Goal: Transaction & Acquisition: Obtain resource

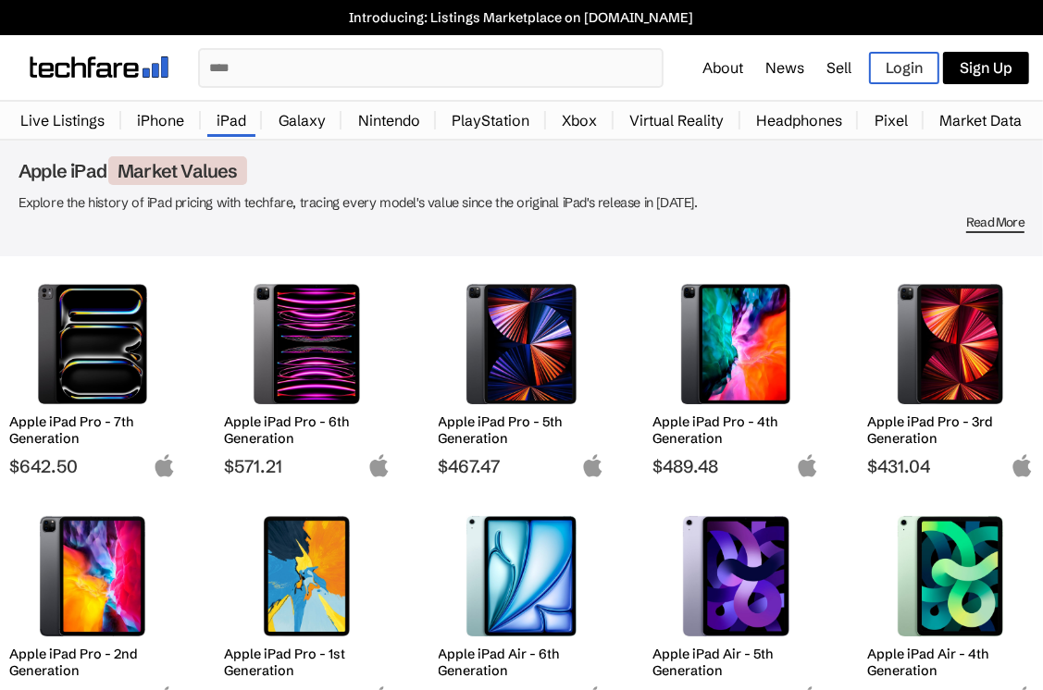
click at [995, 216] on span "Read More" at bounding box center [995, 224] width 58 height 19
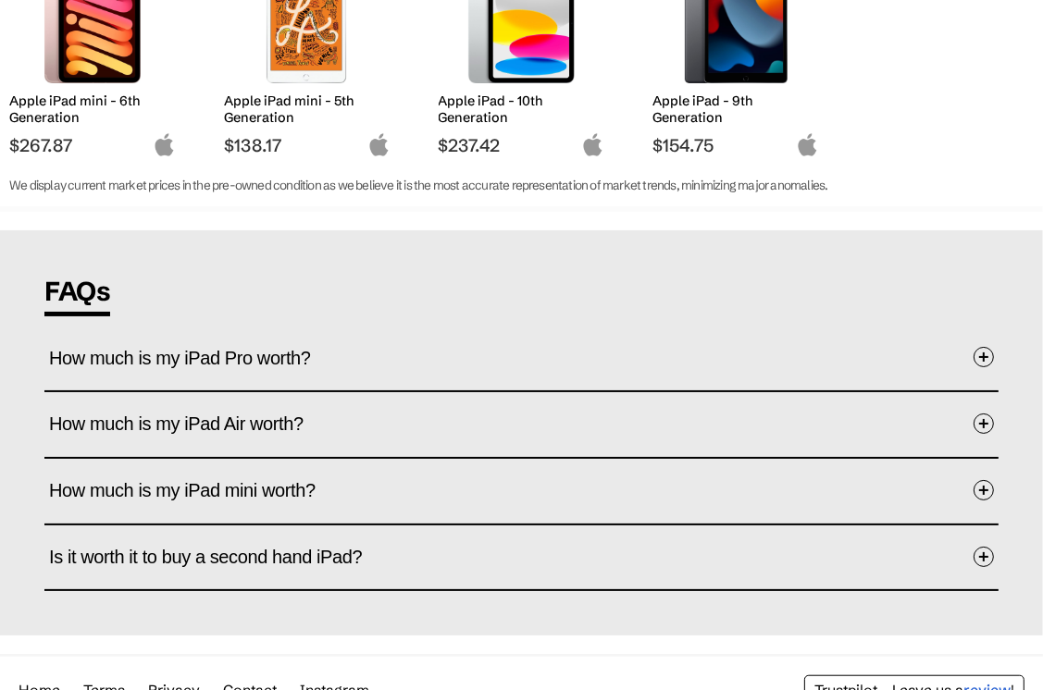
scroll to position [808, 0]
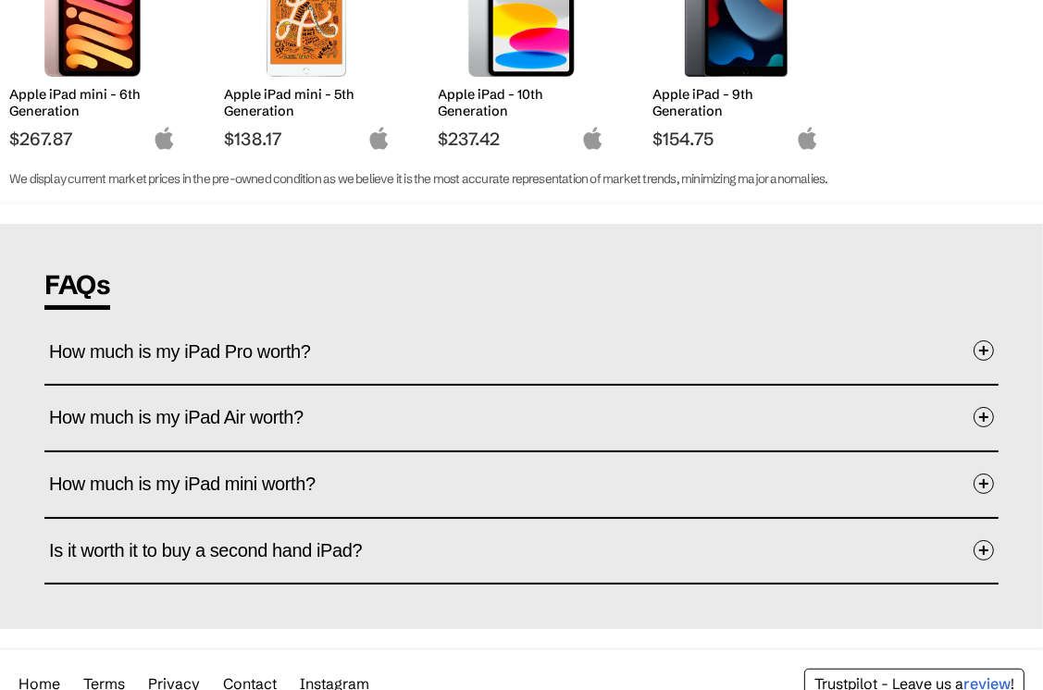
click at [948, 337] on button "How much is my iPad Pro worth?" at bounding box center [521, 352] width 945 height 56
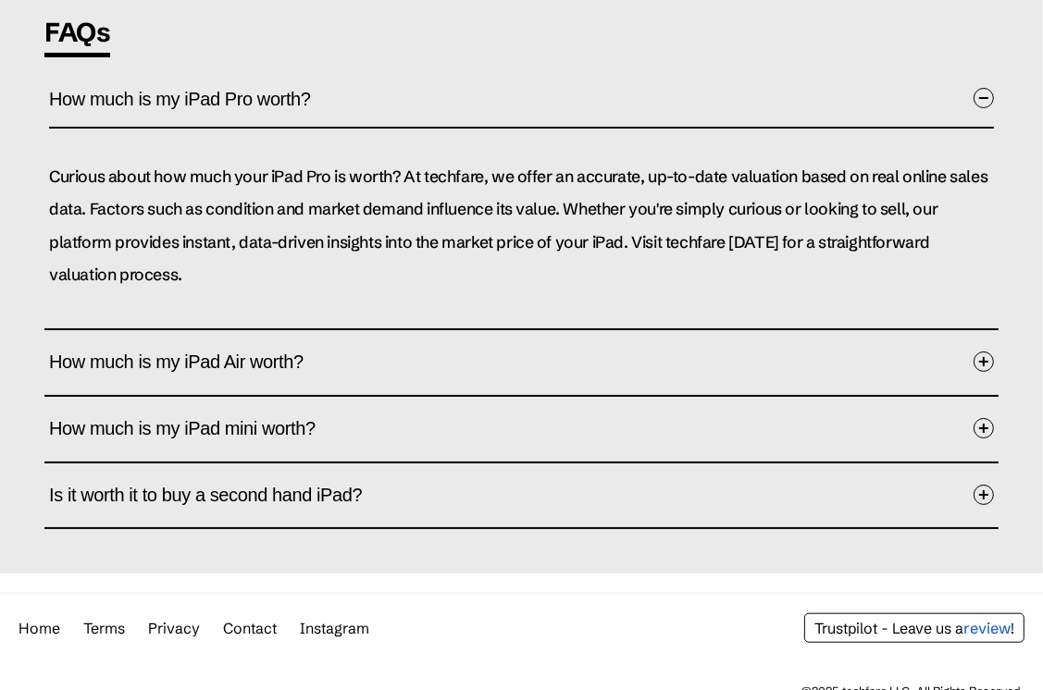
scroll to position [1059, 0]
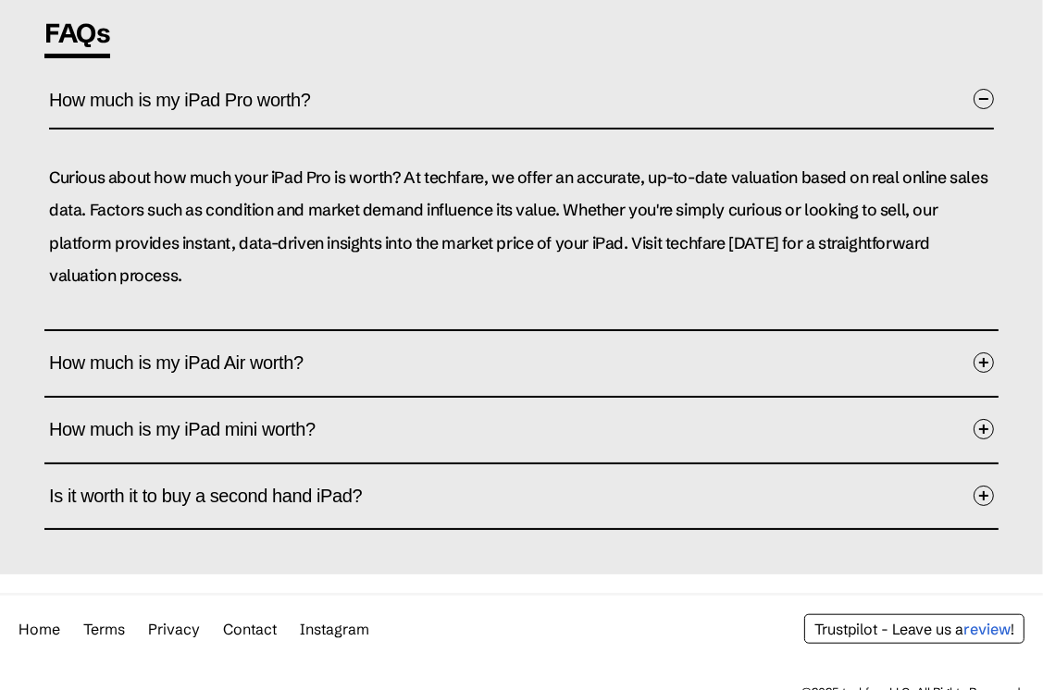
click at [847, 504] on button "Is it worth it to buy a second hand iPad?" at bounding box center [521, 497] width 945 height 56
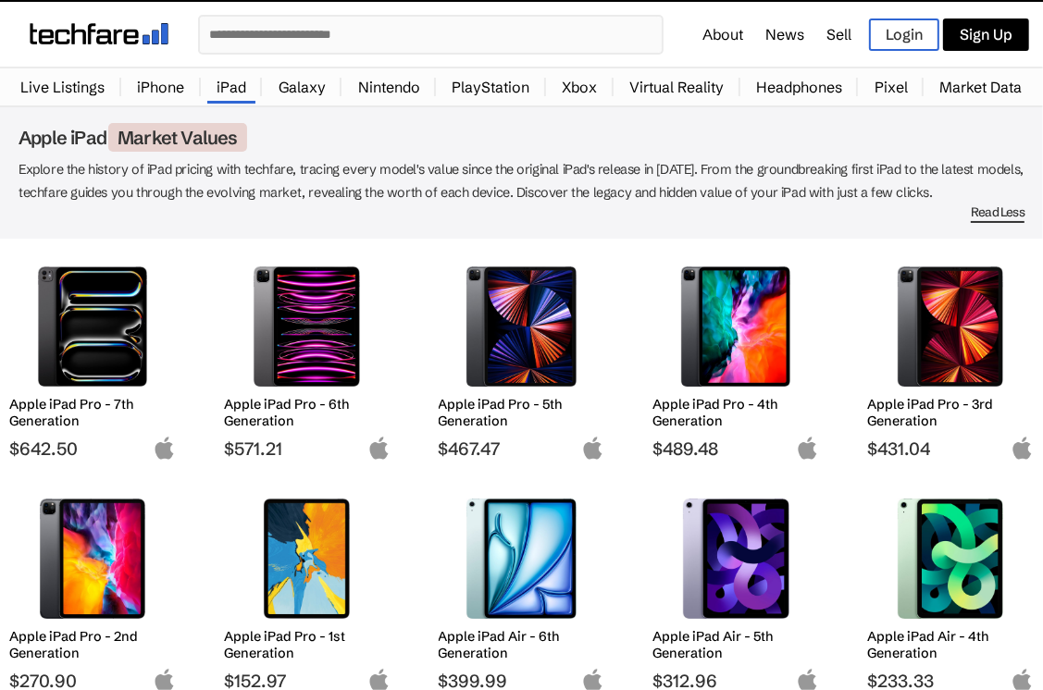
scroll to position [0, 0]
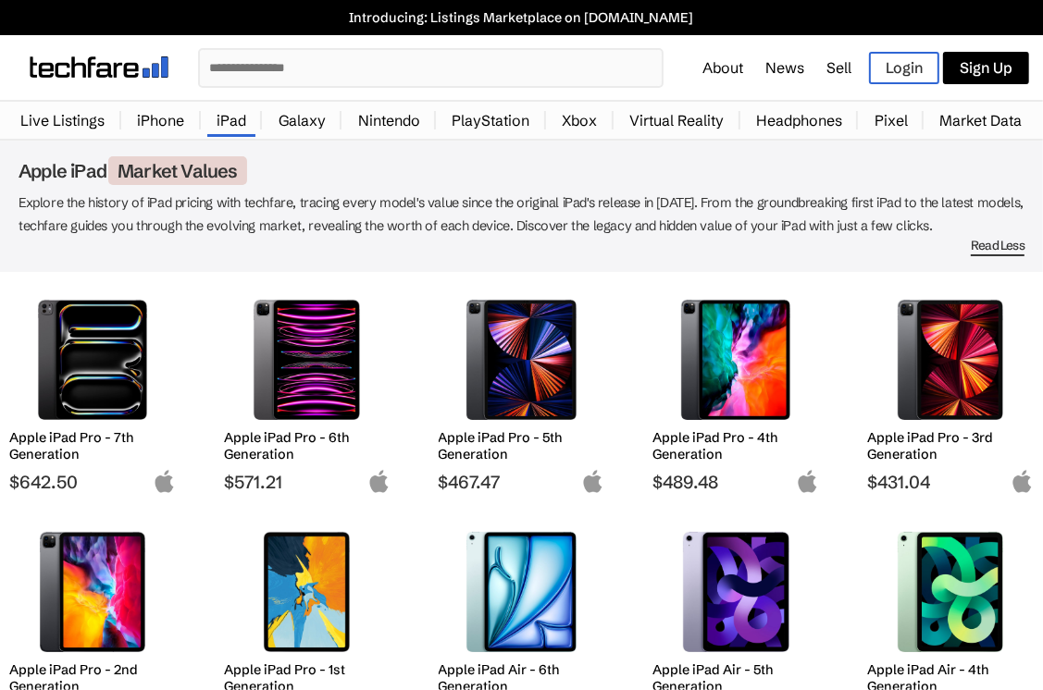
click at [834, 65] on link "Sell" at bounding box center [838, 67] width 25 height 19
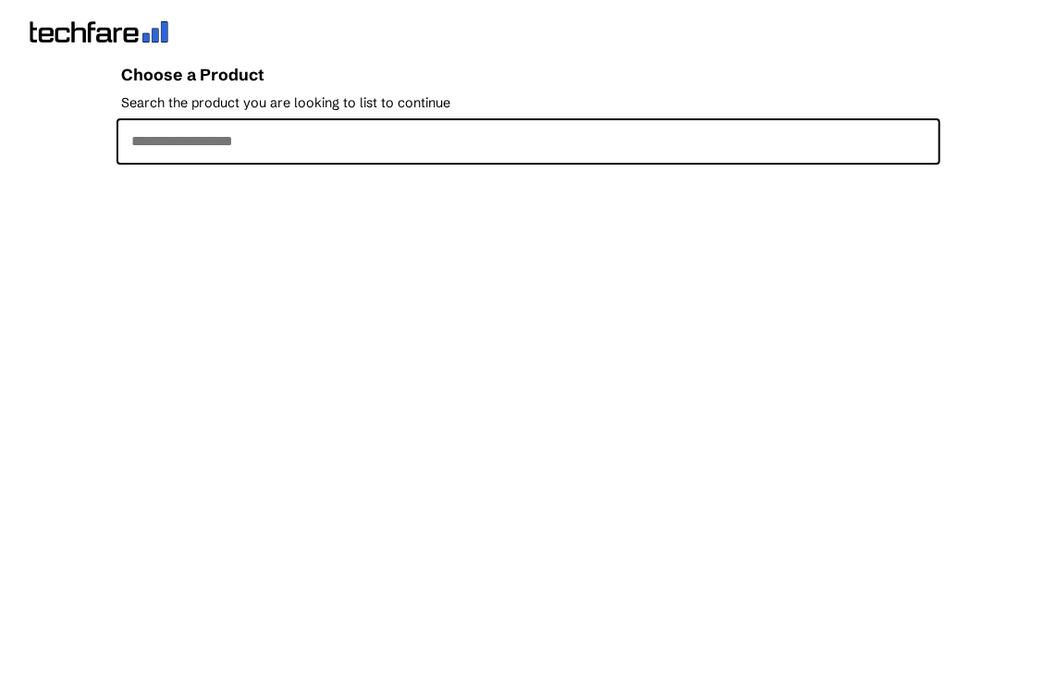
click at [599, 141] on input "Search the product you are looking to list to continue" at bounding box center [529, 141] width 824 height 46
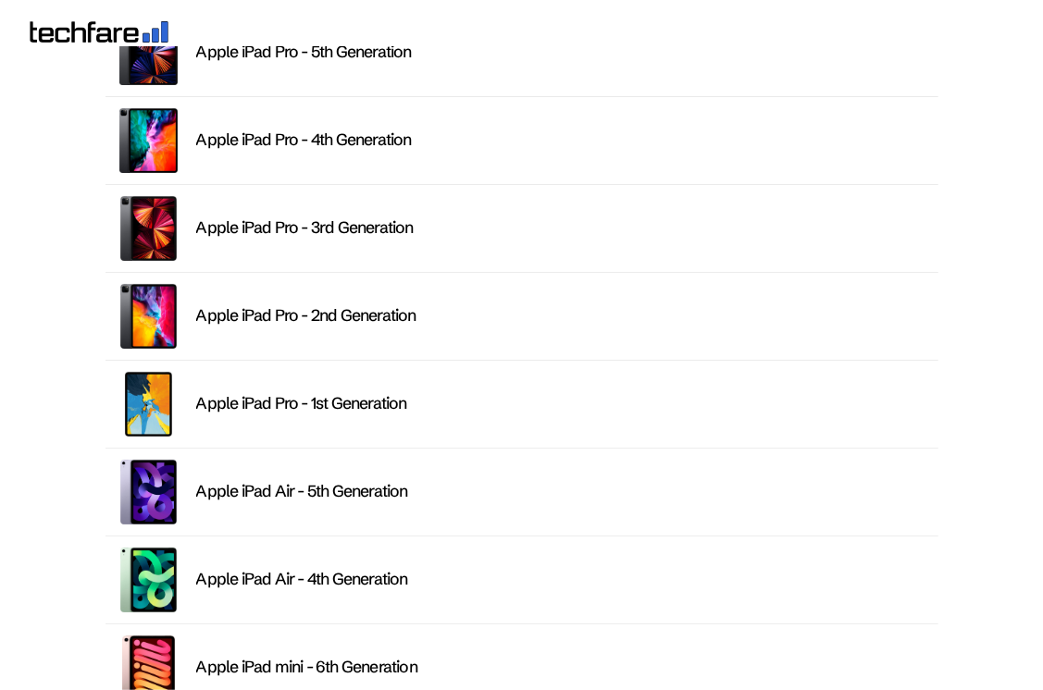
scroll to position [685, 0]
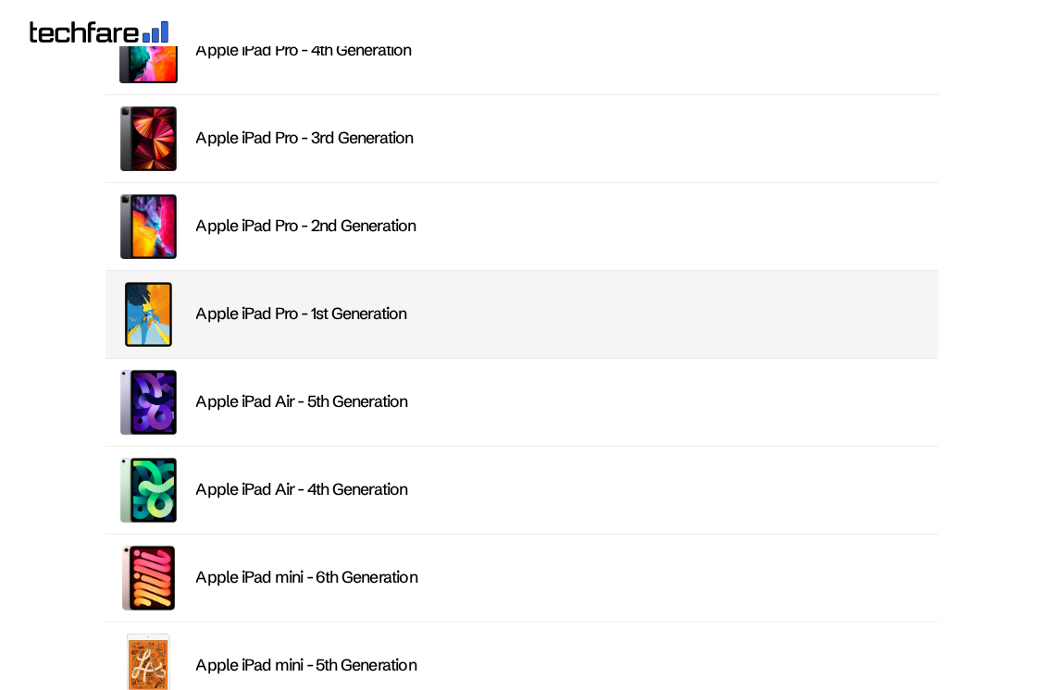
type input "****"
click at [372, 331] on li "Apple iPad Pro - 1st Generation" at bounding box center [521, 315] width 833 height 88
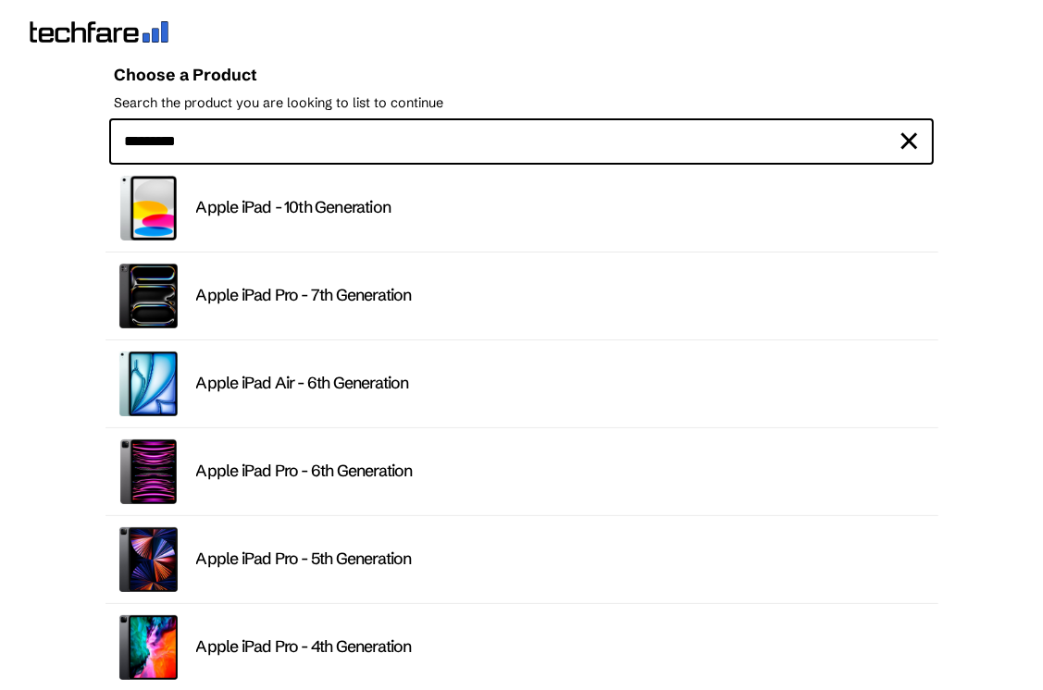
type input "*********"
